Goal: Transaction & Acquisition: Subscribe to service/newsletter

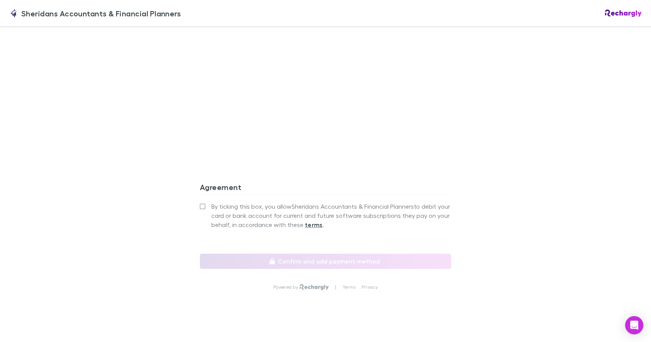
scroll to position [689, 0]
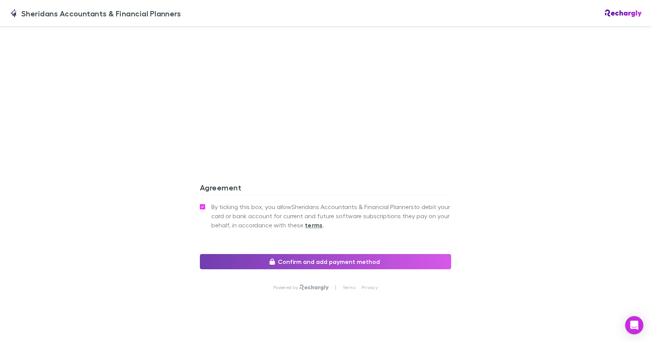
click at [283, 257] on button "Confirm and add payment method" at bounding box center [325, 261] width 251 height 15
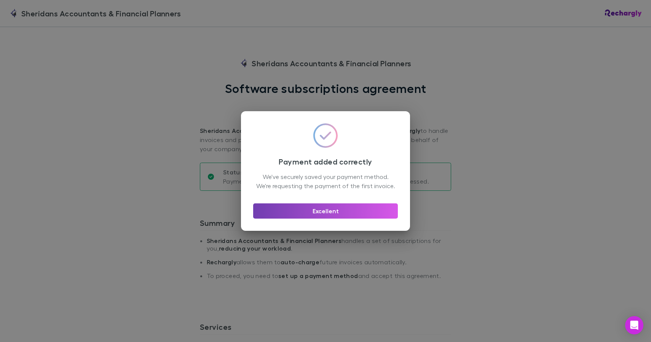
click at [325, 217] on button "Excellent" at bounding box center [325, 210] width 145 height 15
